Goal: Task Accomplishment & Management: Manage account settings

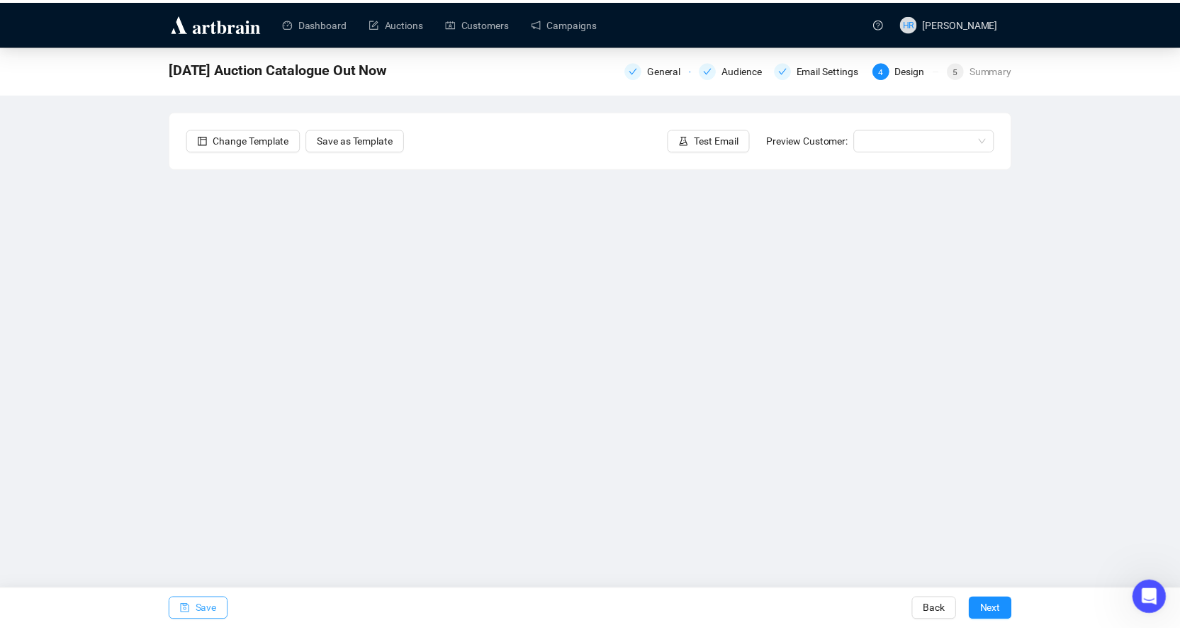
scroll to position [2, 0]
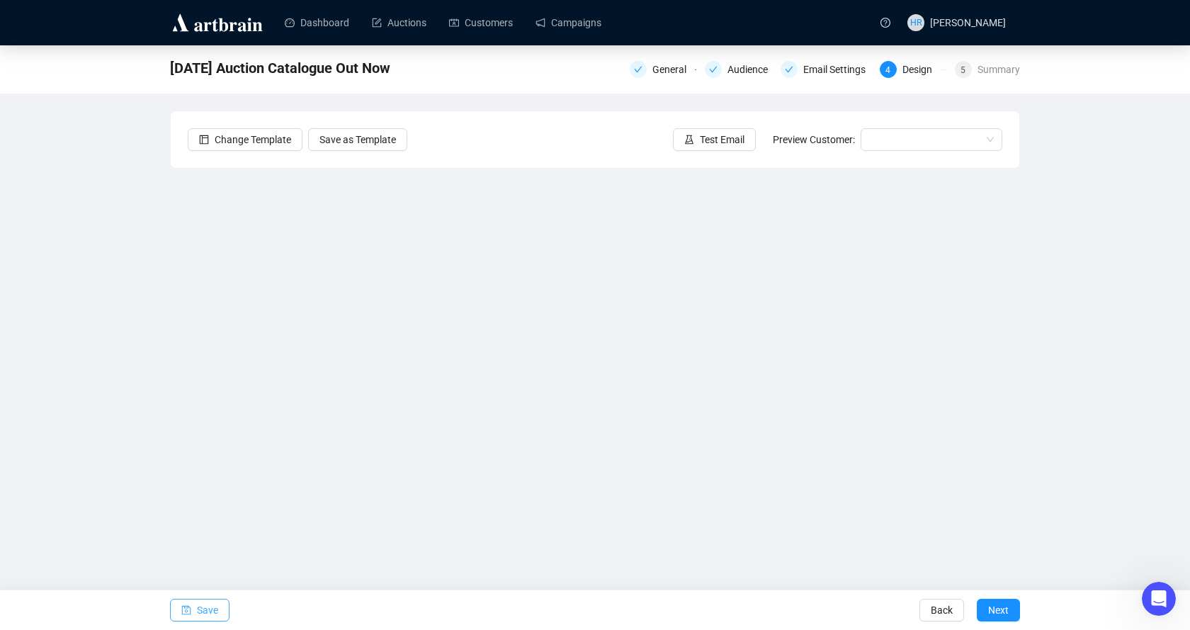
click at [191, 609] on icon "save" at bounding box center [186, 610] width 9 height 9
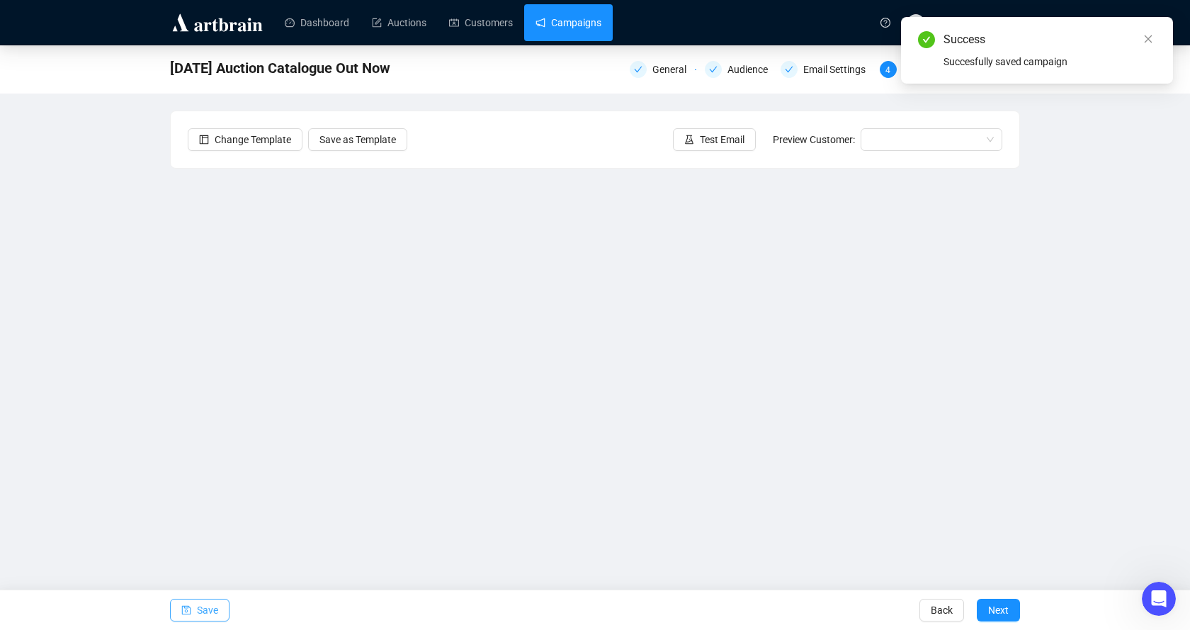
click at [571, 28] on link "Campaigns" at bounding box center [569, 22] width 66 height 37
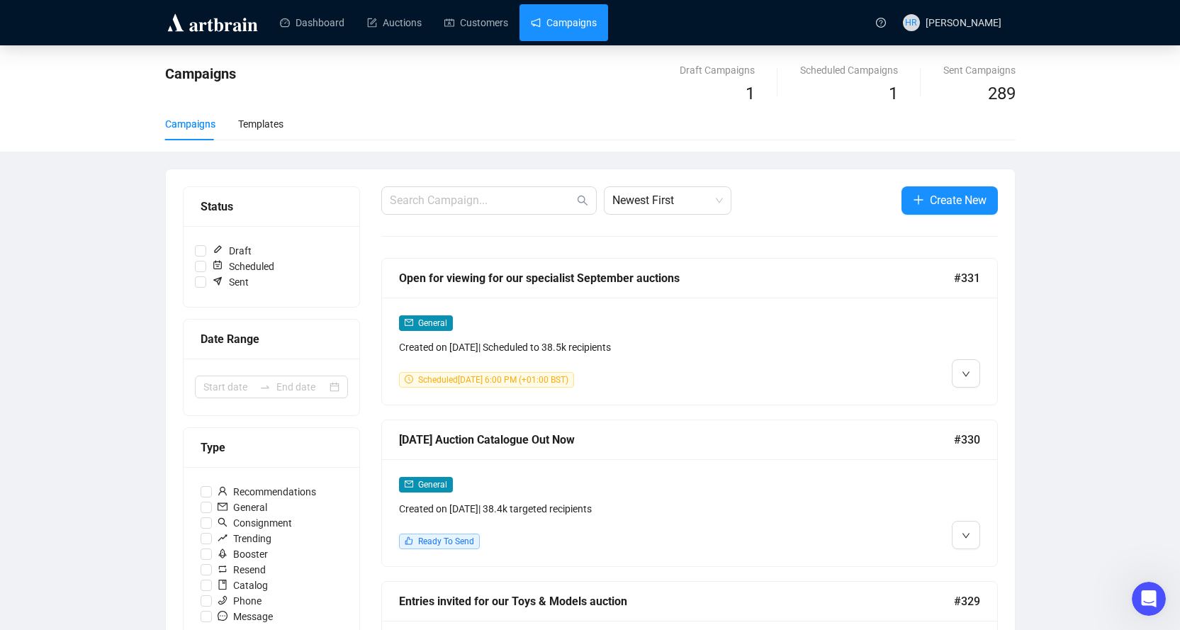
click at [451, 92] on div "Campaigns" at bounding box center [442, 84] width 554 height 45
click at [482, 17] on link "Customers" at bounding box center [476, 22] width 64 height 37
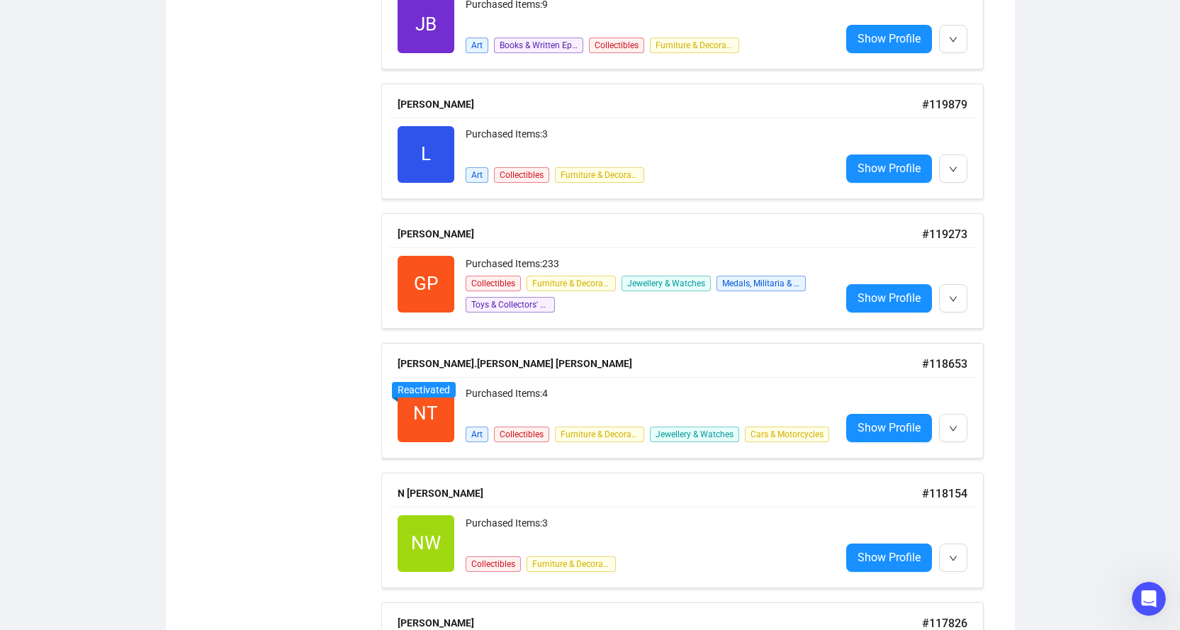
scroll to position [1142, 0]
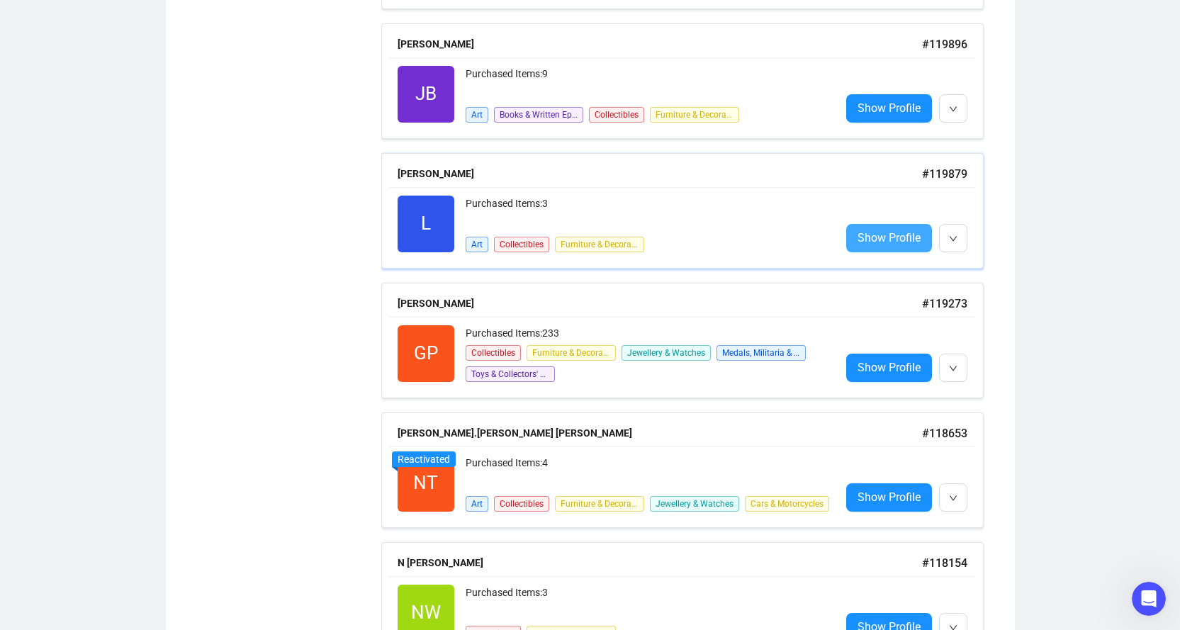
click at [909, 239] on span "Show Profile" at bounding box center [888, 238] width 63 height 18
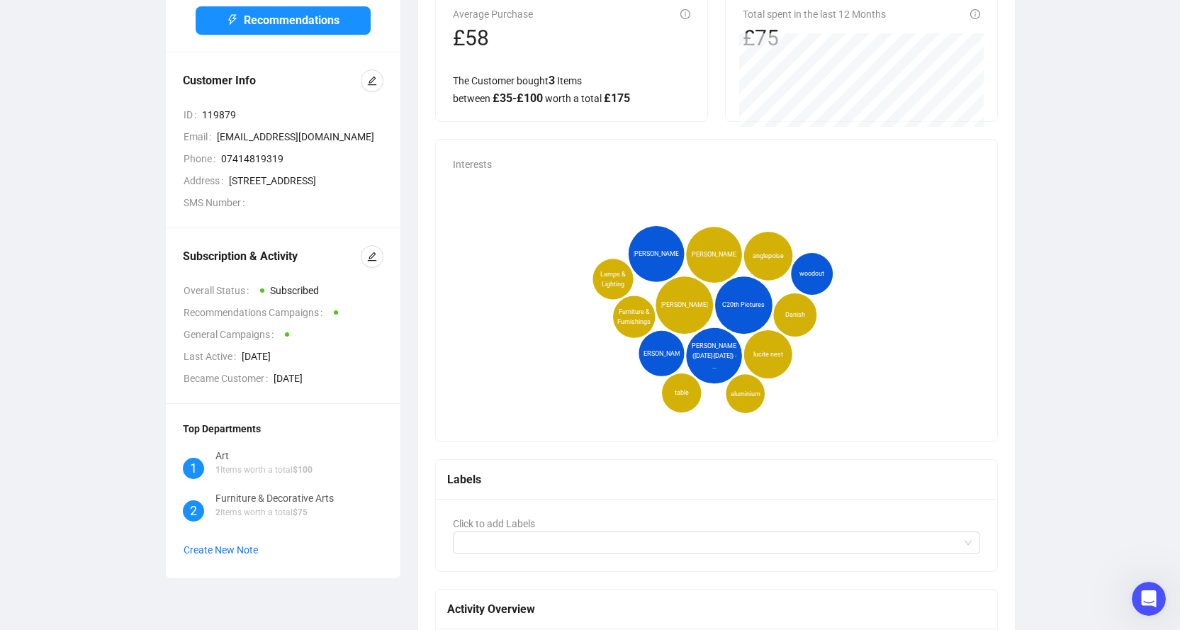
scroll to position [142, 0]
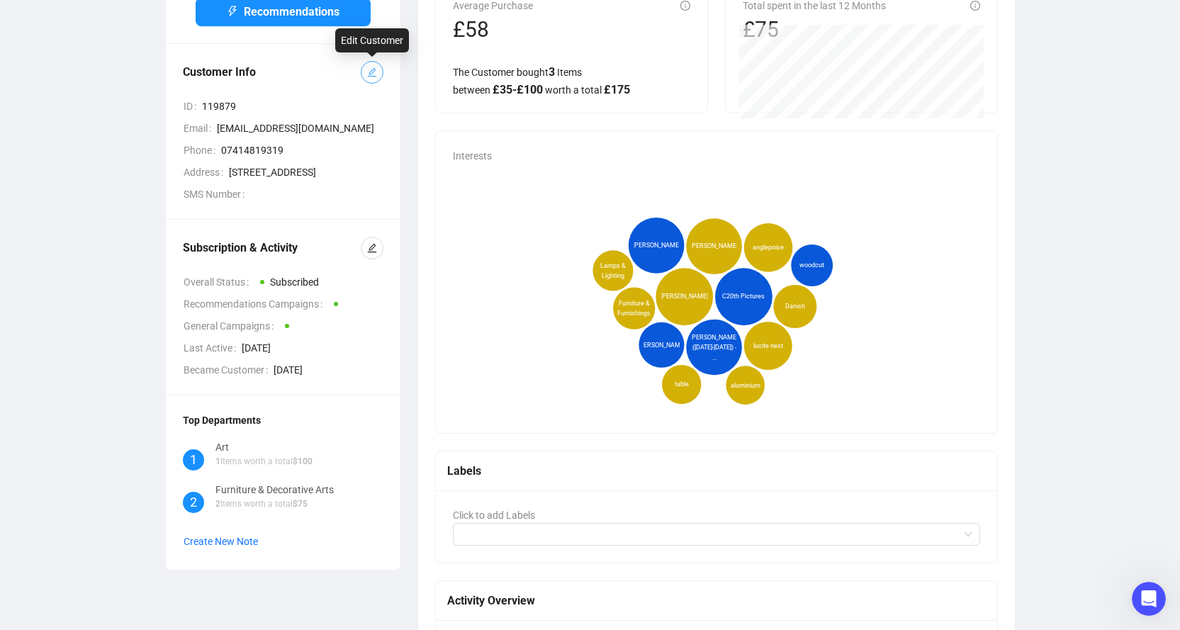
click at [375, 72] on icon "edit" at bounding box center [372, 72] width 10 height 10
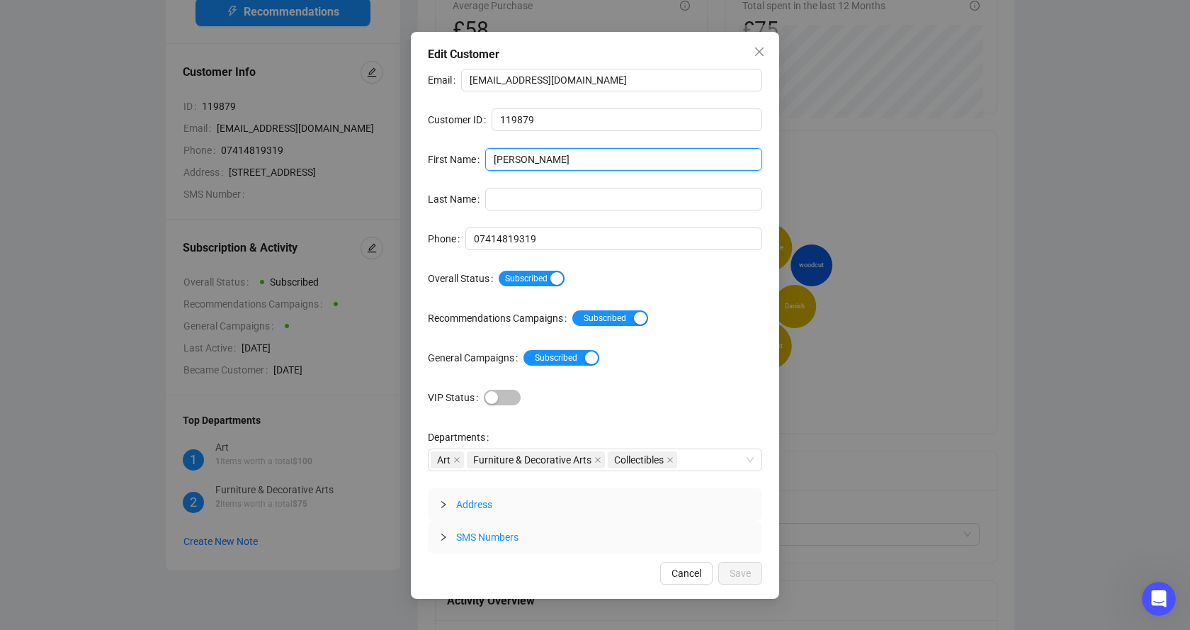
drag, startPoint x: 546, startPoint y: 162, endPoint x: 393, endPoint y: 136, distance: 155.8
click at [393, 136] on div "Edit Customer Email [EMAIL_ADDRESS][DOMAIN_NAME] Customer ID 119879 First Name …" at bounding box center [595, 315] width 1190 height 630
type input "[PERSON_NAME]"
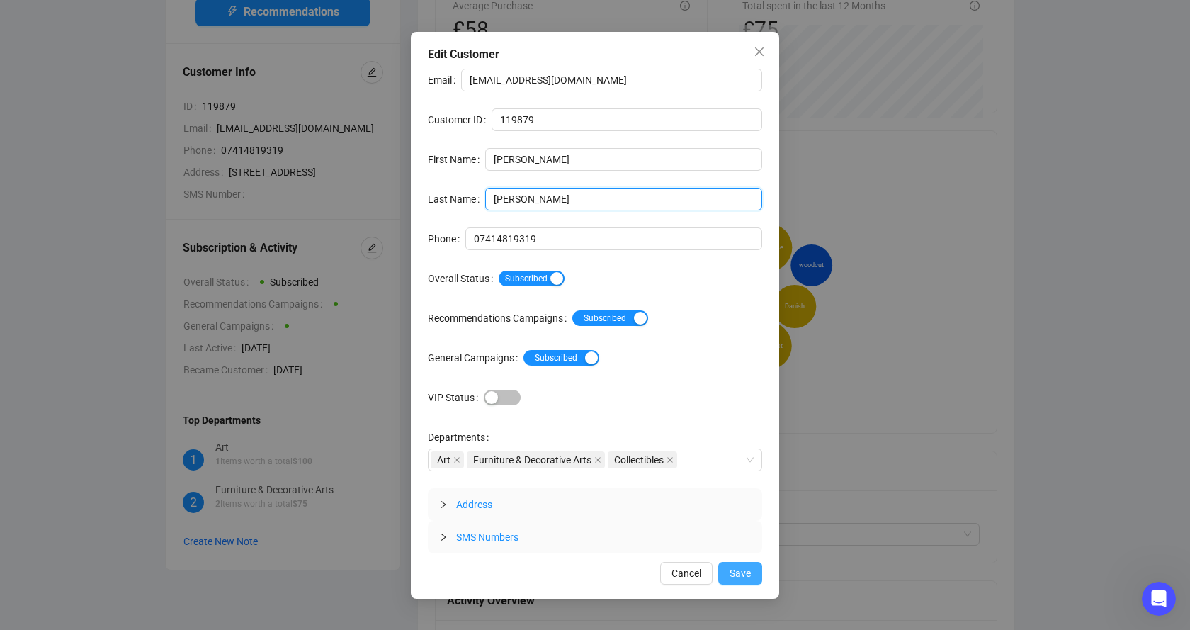
type input "[PERSON_NAME]"
click at [750, 568] on span "Save" at bounding box center [740, 573] width 21 height 16
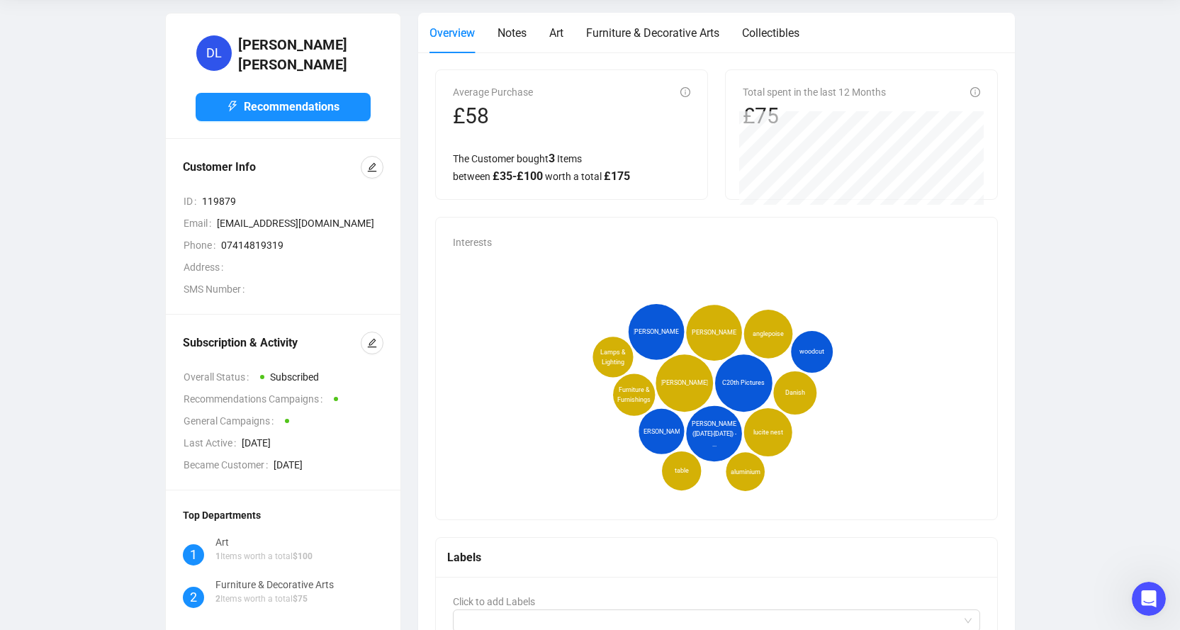
scroll to position [0, 0]
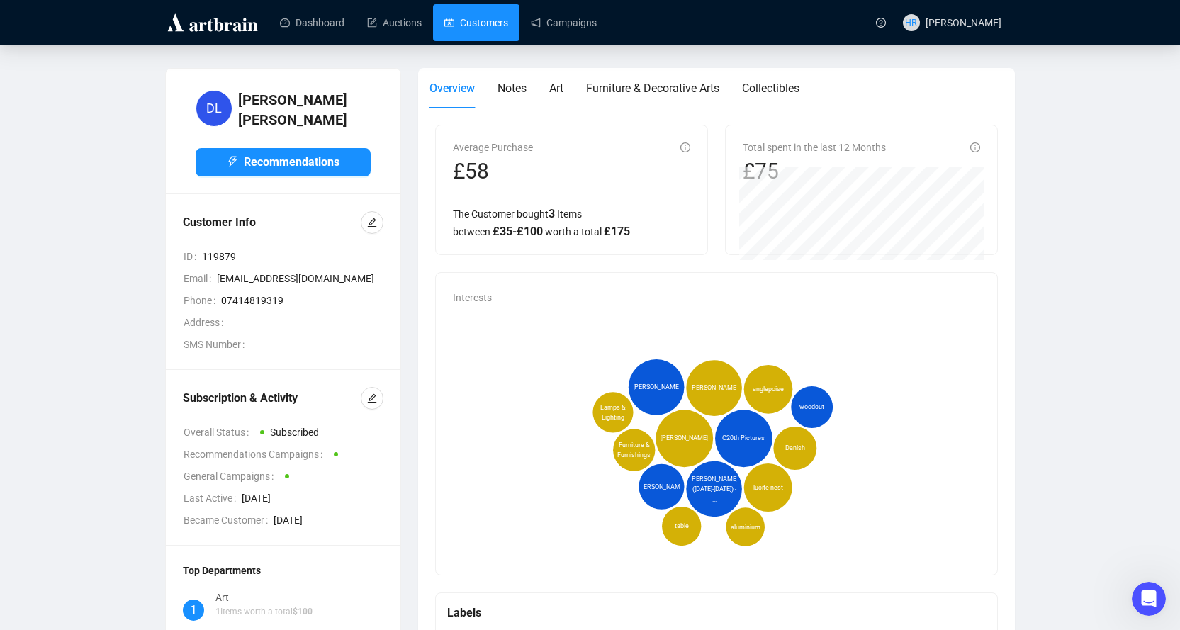
click at [479, 26] on link "Customers" at bounding box center [476, 22] width 64 height 37
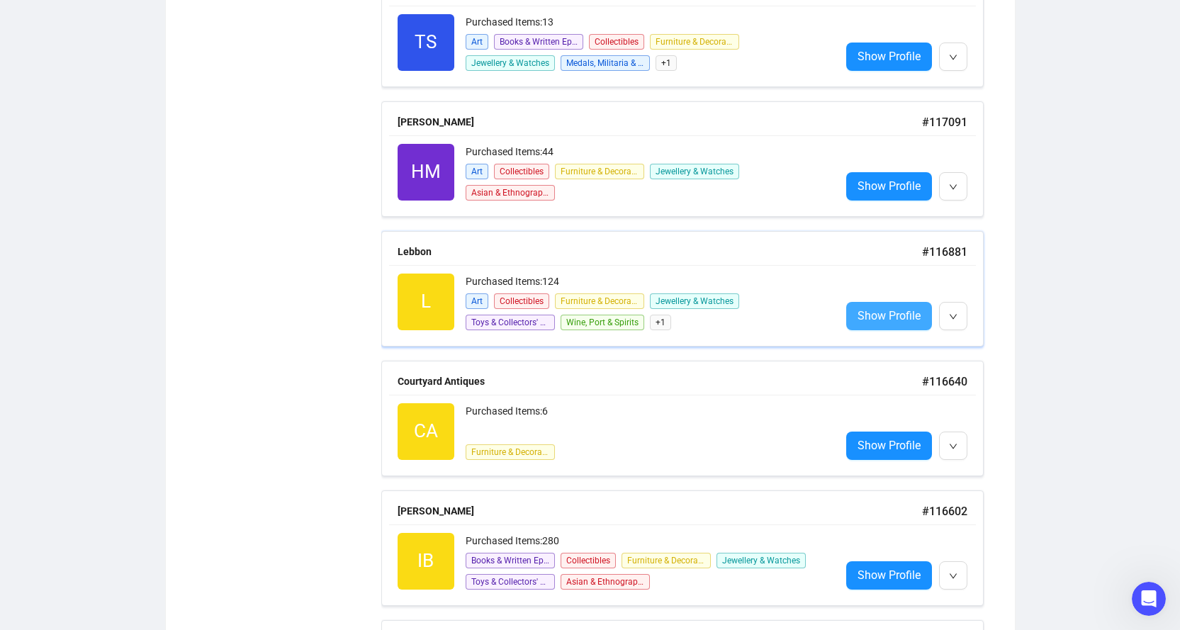
click at [894, 314] on span "Show Profile" at bounding box center [888, 316] width 63 height 18
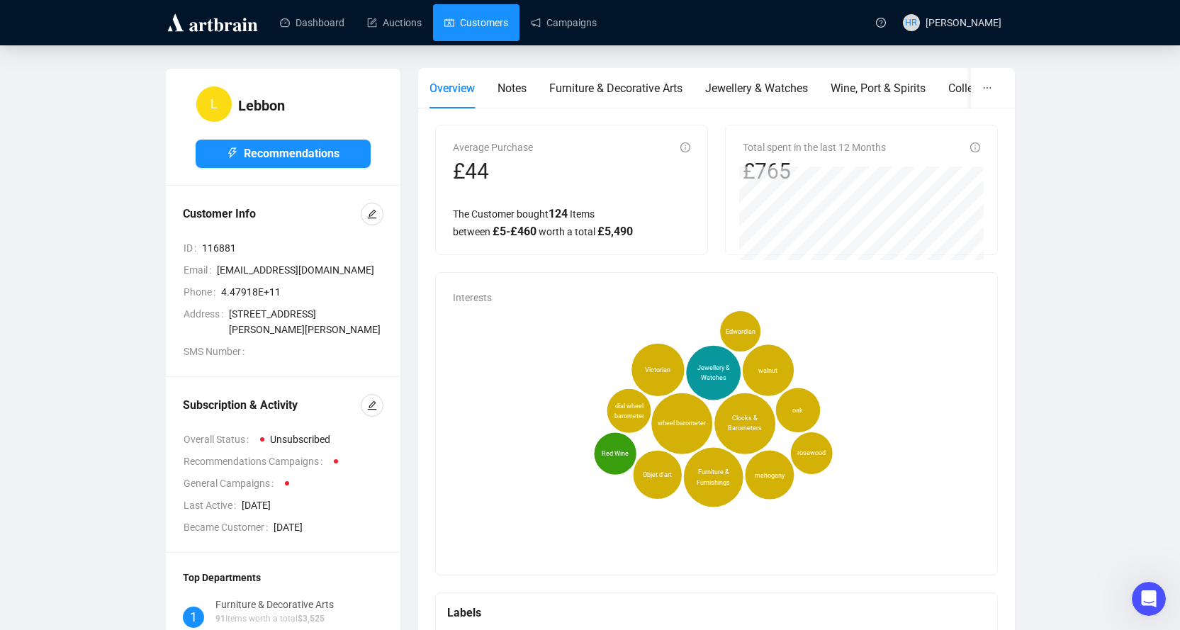
click at [474, 19] on link "Customers" at bounding box center [476, 22] width 64 height 37
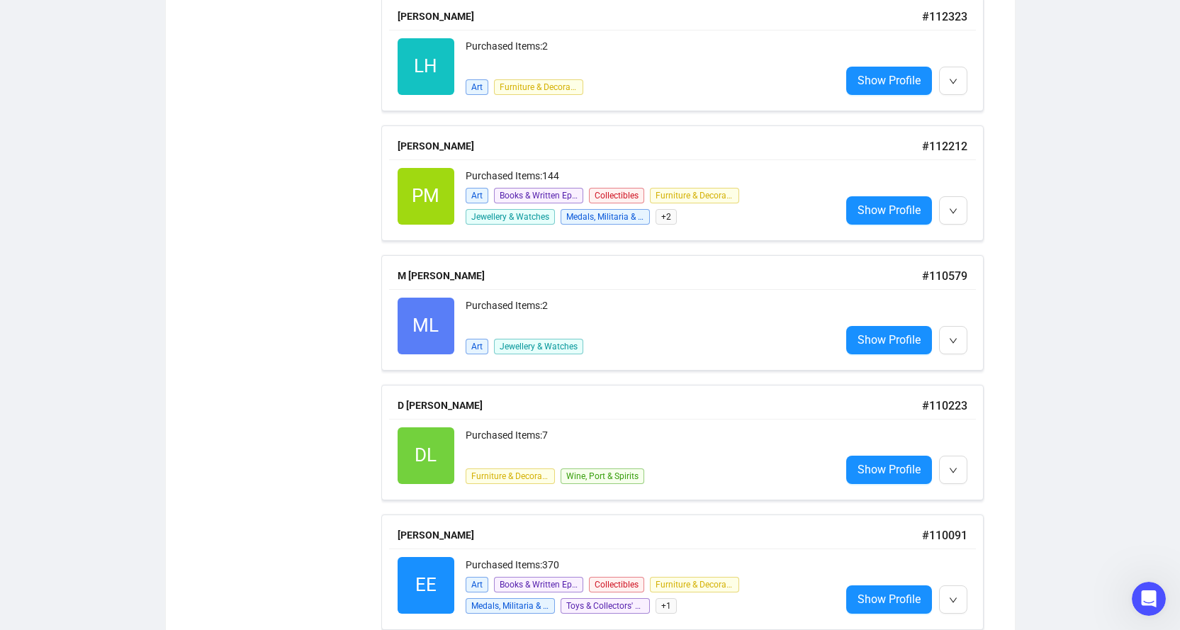
scroll to position [5060, 0]
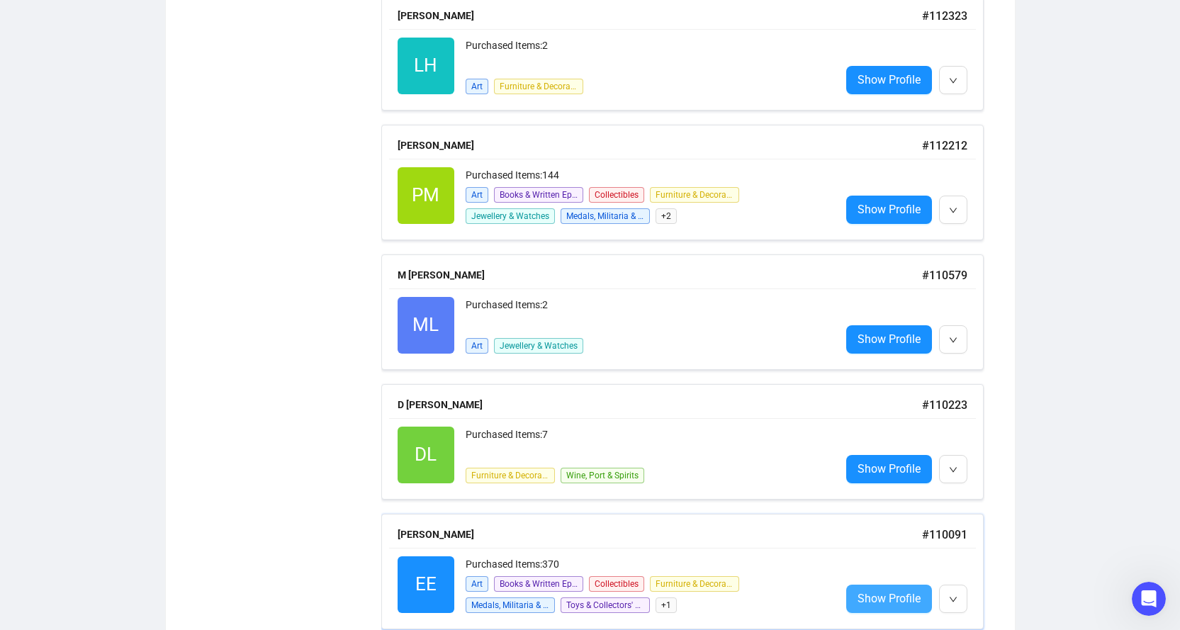
click at [878, 587] on link "Show Profile" at bounding box center [889, 599] width 86 height 28
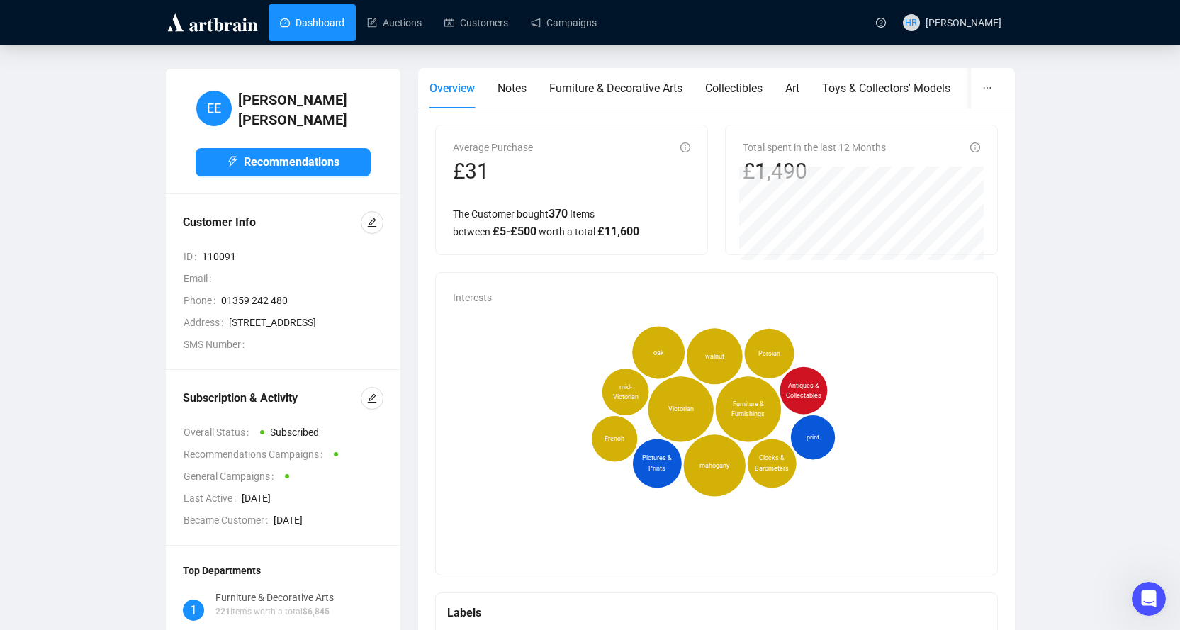
click at [296, 26] on link "Dashboard" at bounding box center [312, 22] width 64 height 37
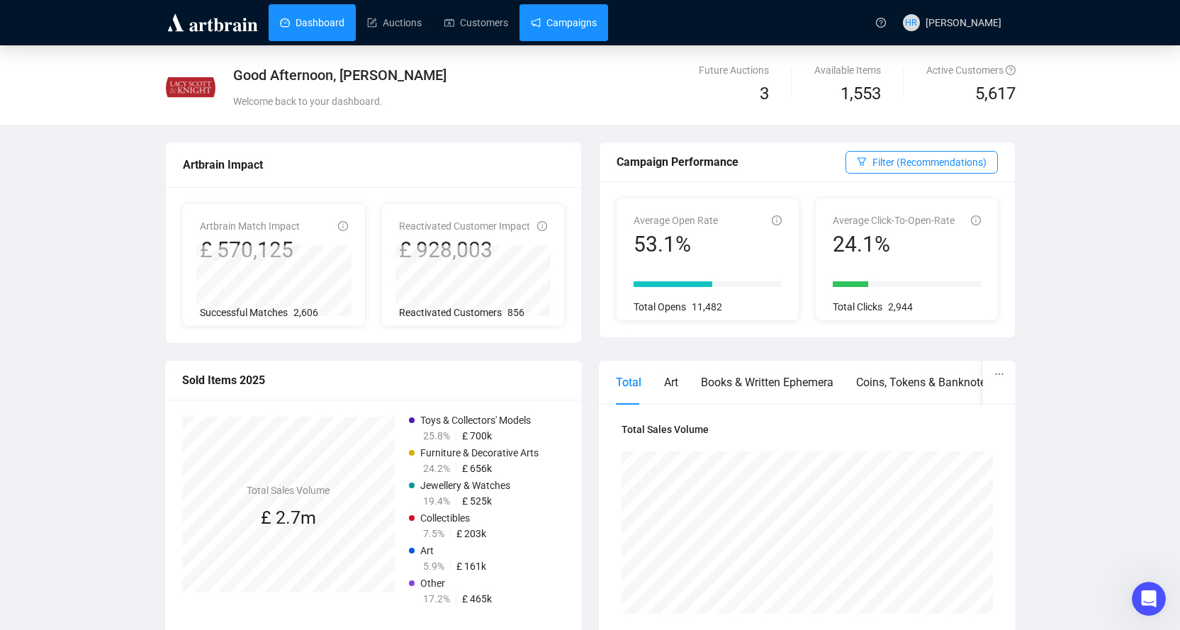
click at [531, 19] on link "Campaigns" at bounding box center [564, 22] width 66 height 37
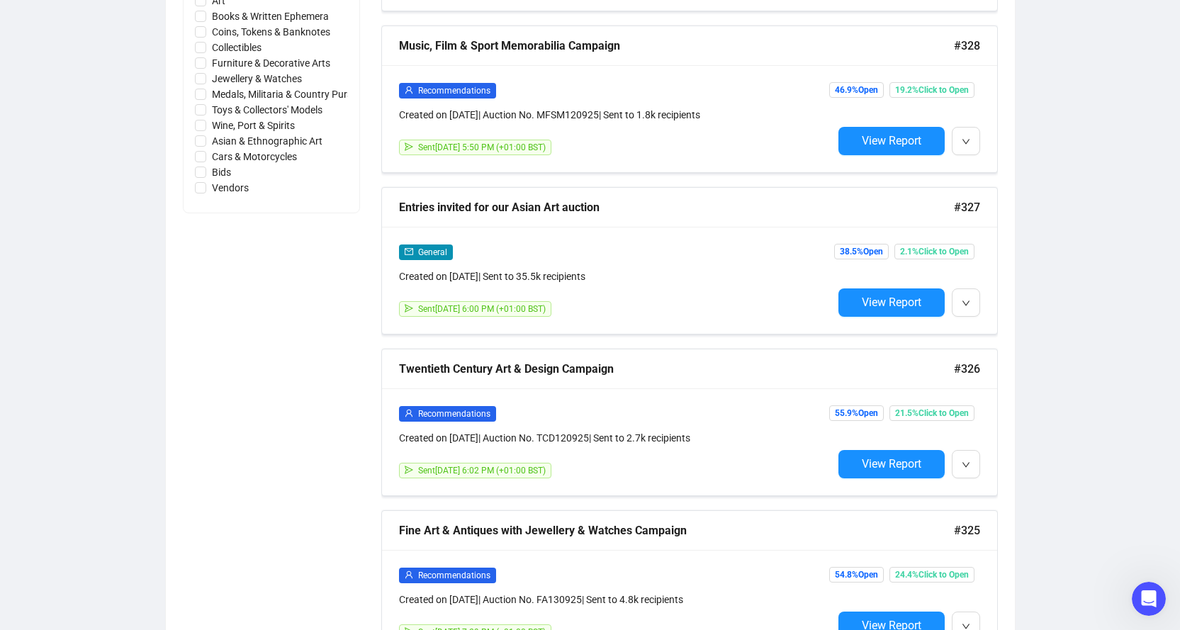
scroll to position [779, 0]
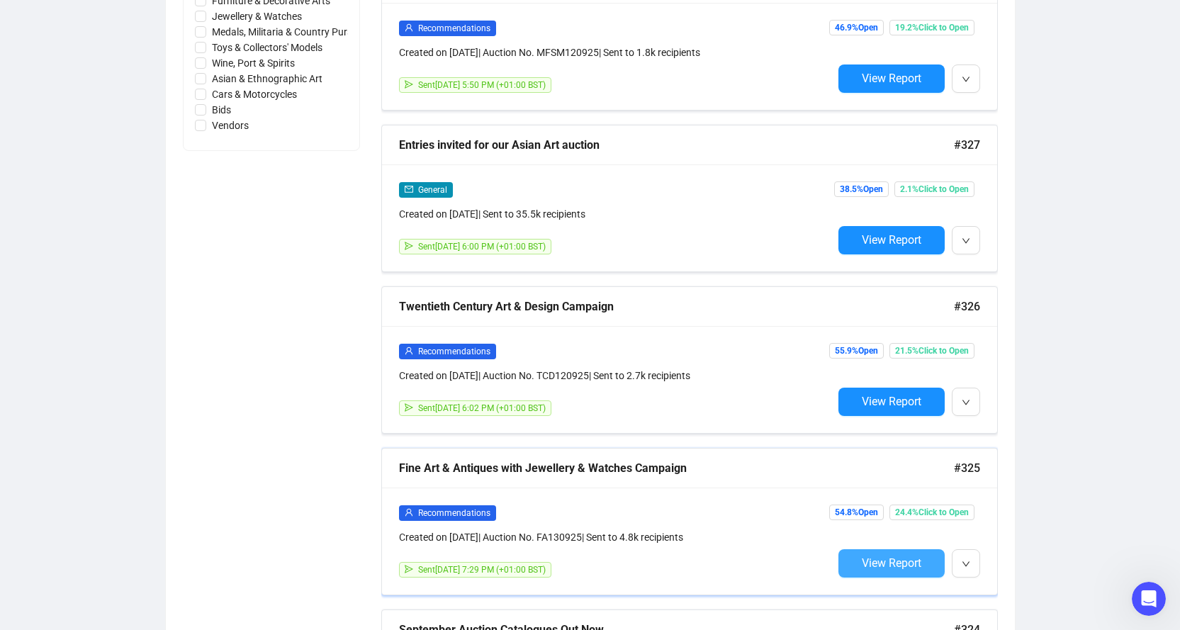
click at [879, 556] on span "View Report" at bounding box center [892, 562] width 60 height 13
